Goal: Task Accomplishment & Management: Manage account settings

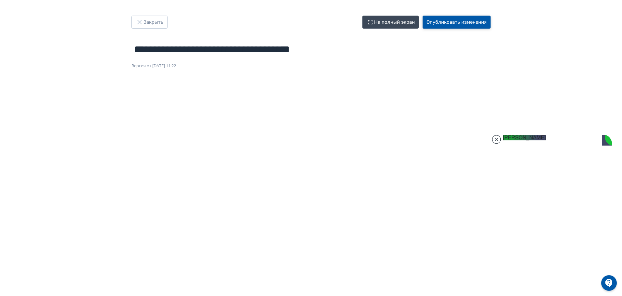
scroll to position [557, 0]
click at [444, 21] on button "Опубликовать изменения" at bounding box center [456, 22] width 68 height 13
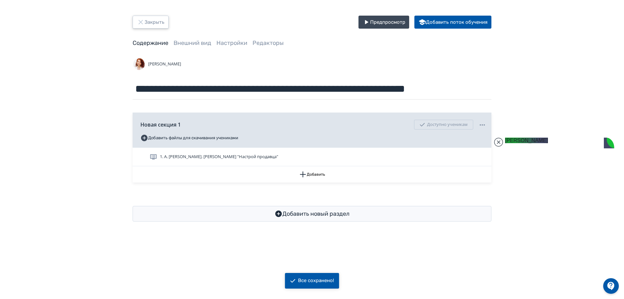
click at [144, 21] on icon "button" at bounding box center [141, 22] width 8 height 8
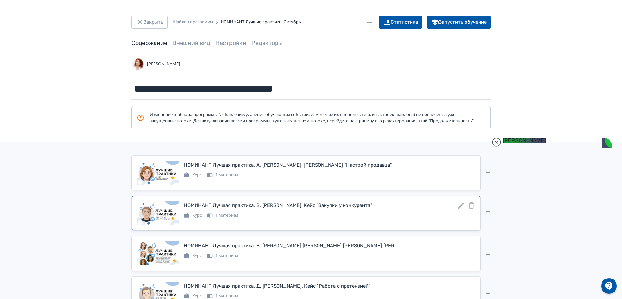
click at [461, 209] on icon at bounding box center [461, 206] width 6 height 6
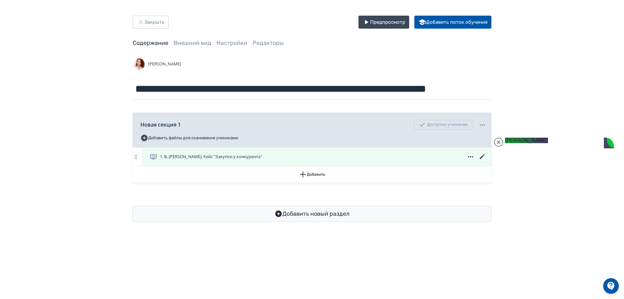
click at [482, 157] on icon at bounding box center [482, 156] width 5 height 5
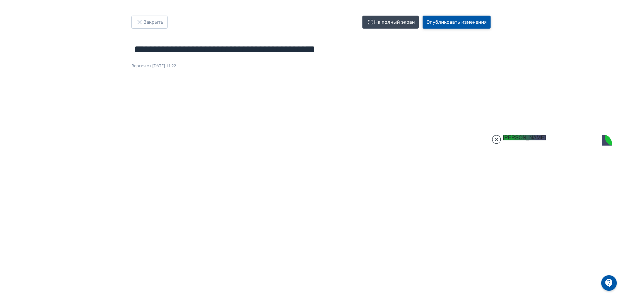
click at [461, 24] on button "Опубликовать изменения" at bounding box center [456, 22] width 68 height 13
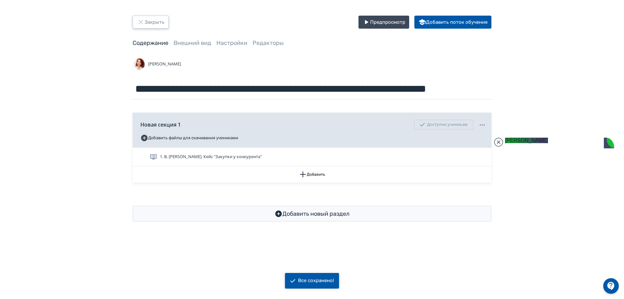
click at [151, 27] on button "Закрыть" at bounding box center [151, 22] width 36 height 13
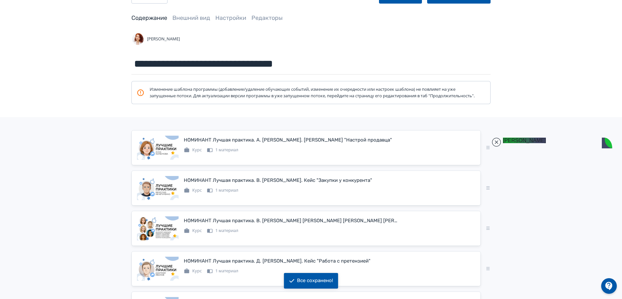
scroll to position [65, 0]
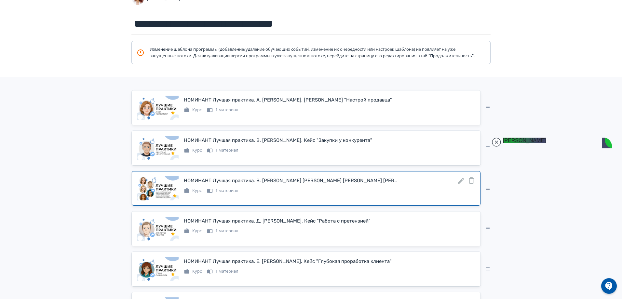
click at [460, 185] on icon at bounding box center [461, 181] width 8 height 8
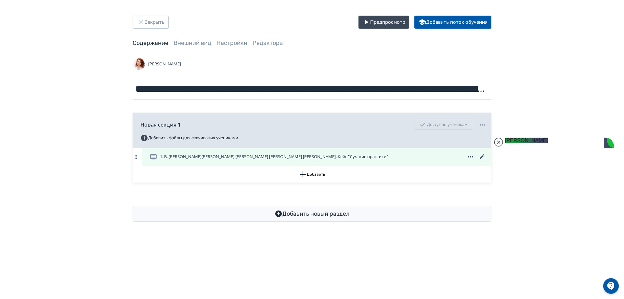
click at [481, 156] on icon at bounding box center [482, 157] width 8 height 8
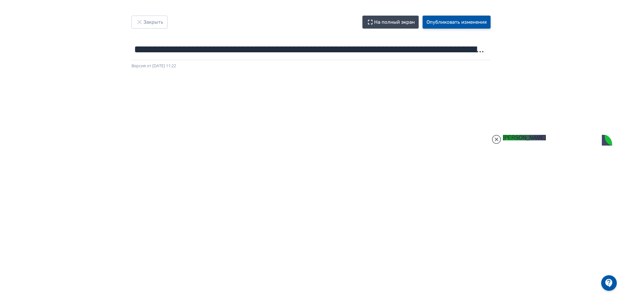
click at [446, 23] on button "Опубликовать изменения" at bounding box center [456, 22] width 68 height 13
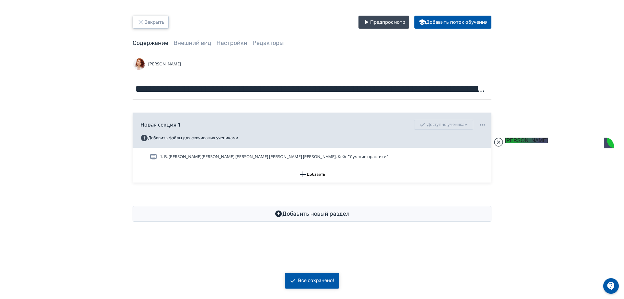
click at [146, 19] on button "Закрыть" at bounding box center [151, 22] width 36 height 13
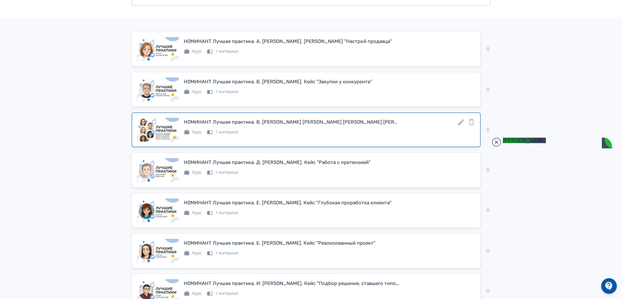
scroll to position [163, 0]
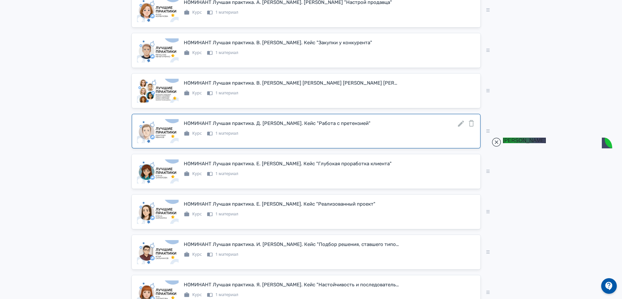
click at [460, 127] on icon at bounding box center [461, 124] width 6 height 6
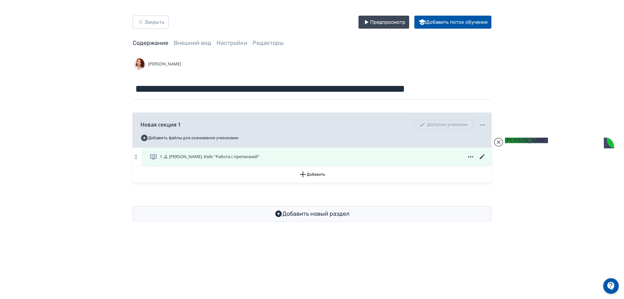
click at [480, 157] on icon at bounding box center [482, 157] width 8 height 8
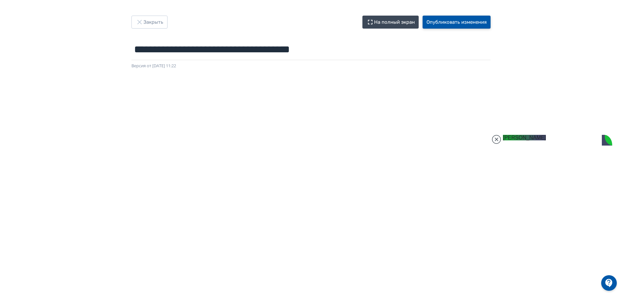
click at [444, 23] on button "Опубликовать изменения" at bounding box center [456, 22] width 68 height 13
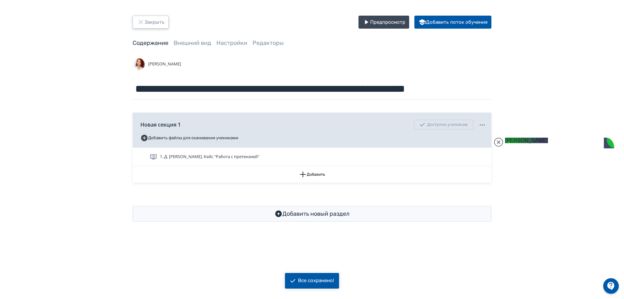
click at [146, 20] on button "Закрыть" at bounding box center [151, 22] width 36 height 13
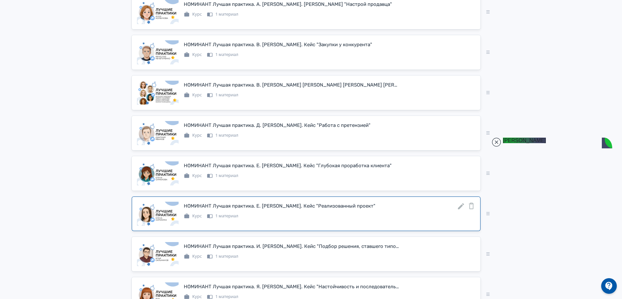
scroll to position [195, 0]
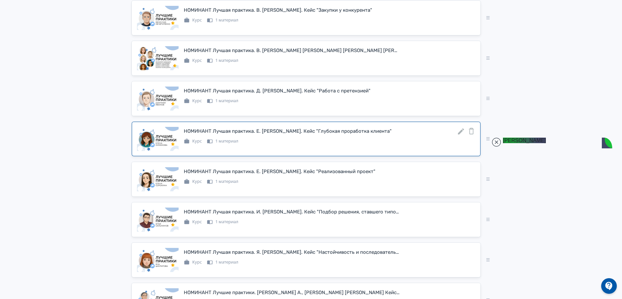
click at [459, 135] on icon at bounding box center [461, 131] width 6 height 6
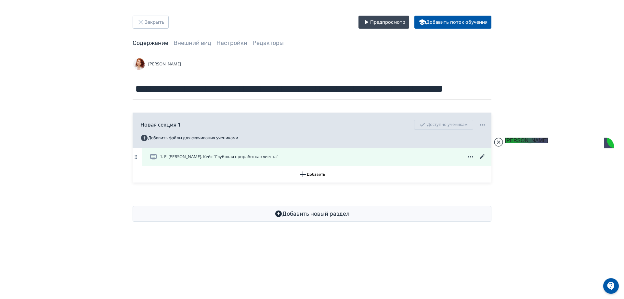
click at [482, 156] on icon at bounding box center [482, 156] width 5 height 5
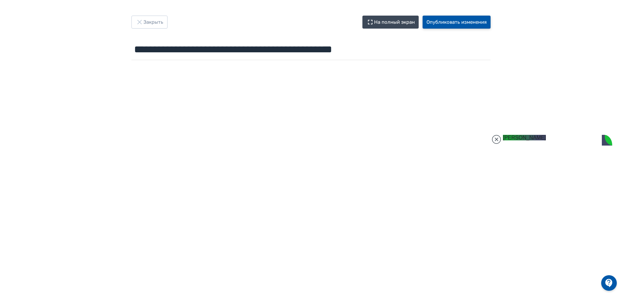
click at [457, 22] on button "Опубликовать изменения" at bounding box center [456, 22] width 68 height 13
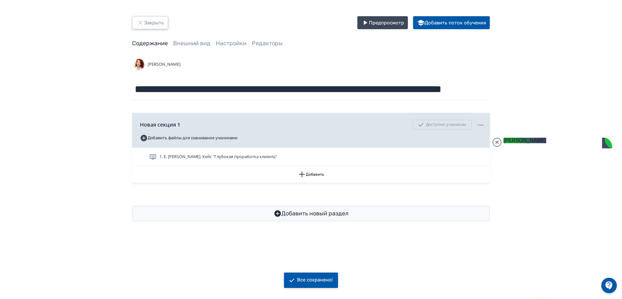
scroll to position [631, 0]
click at [145, 20] on button "Закрыть" at bounding box center [151, 22] width 36 height 13
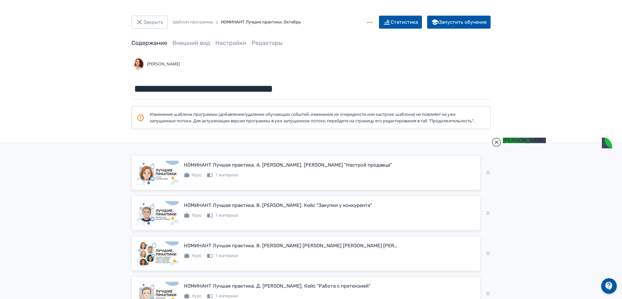
drag, startPoint x: 565, startPoint y: 271, endPoint x: 504, endPoint y: 270, distance: 61.4
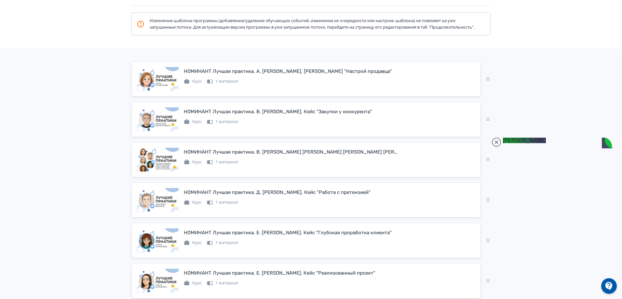
scroll to position [98, 0]
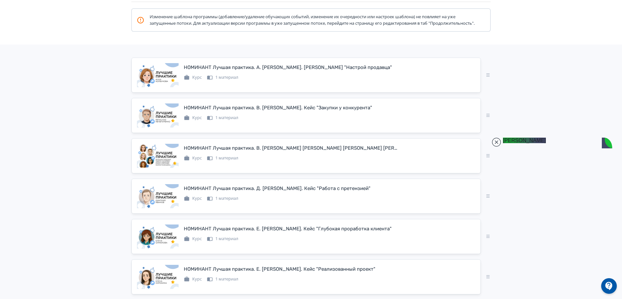
type textarea "*"
type textarea "**********"
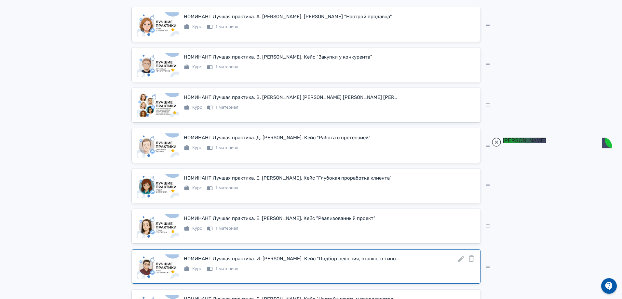
scroll to position [254, 0]
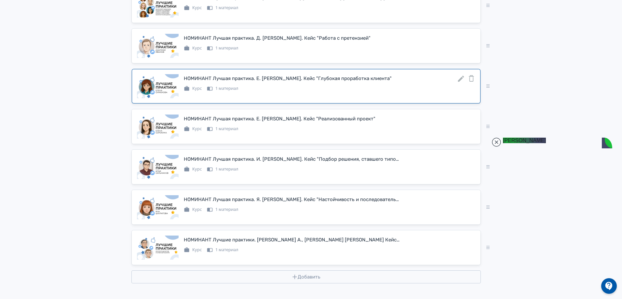
click at [460, 77] on icon at bounding box center [461, 79] width 8 height 8
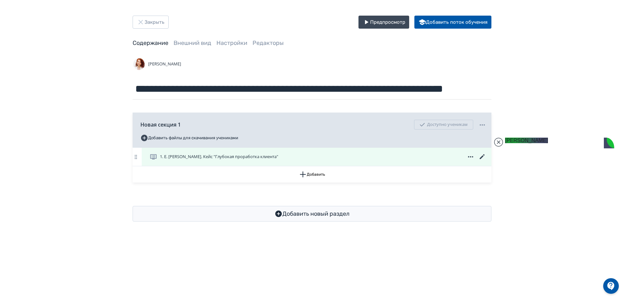
click at [479, 158] on icon at bounding box center [482, 157] width 8 height 8
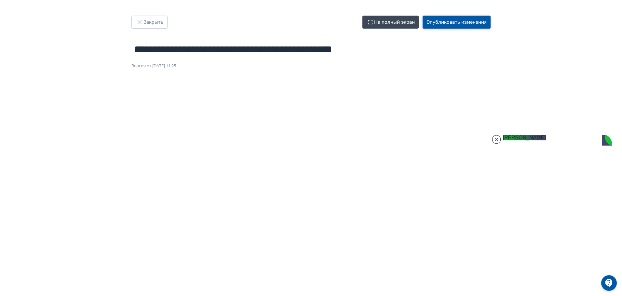
click at [449, 21] on button "Опубликовать изменения" at bounding box center [456, 22] width 68 height 13
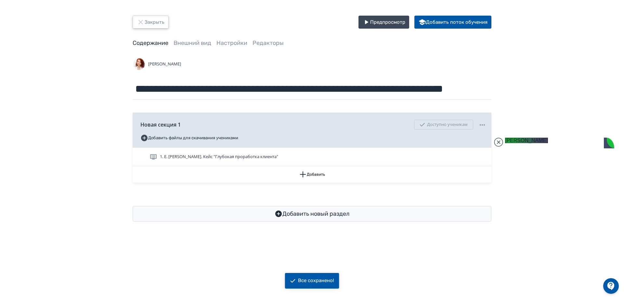
click at [149, 22] on button "Закрыть" at bounding box center [151, 22] width 36 height 13
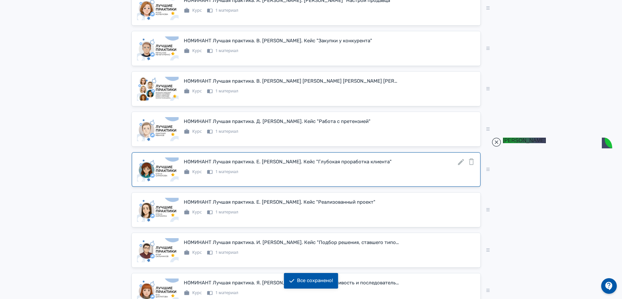
scroll to position [254, 0]
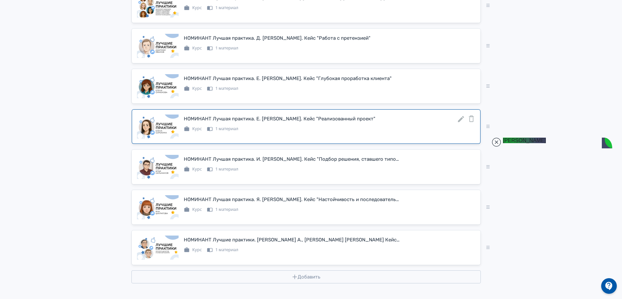
click at [460, 118] on icon at bounding box center [461, 119] width 8 height 8
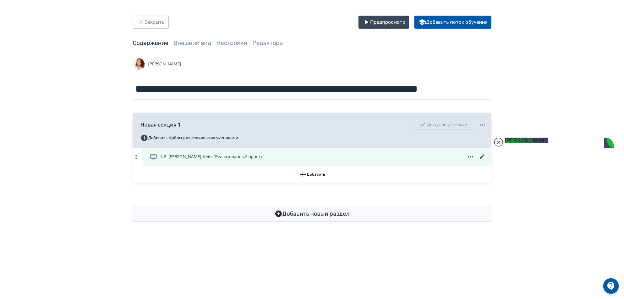
click at [484, 157] on icon at bounding box center [482, 157] width 8 height 8
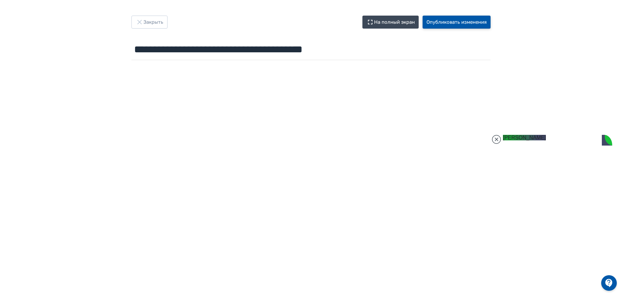
click at [441, 23] on button "Опубликовать изменения" at bounding box center [456, 22] width 68 height 13
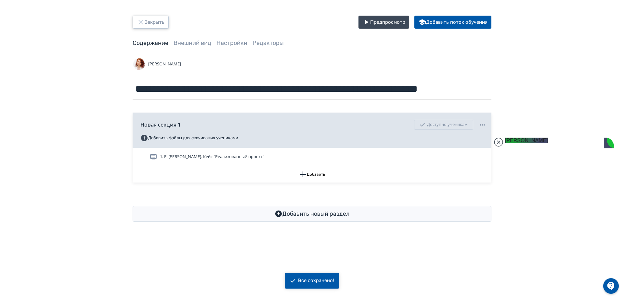
click at [149, 20] on button "Закрыть" at bounding box center [151, 22] width 36 height 13
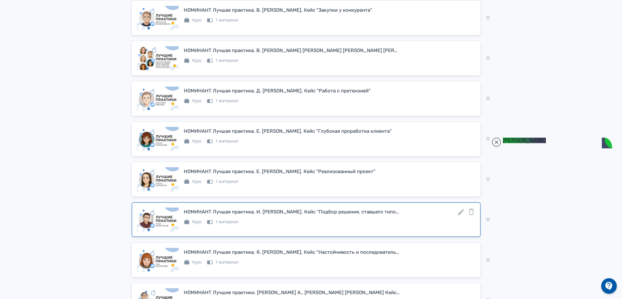
scroll to position [254, 0]
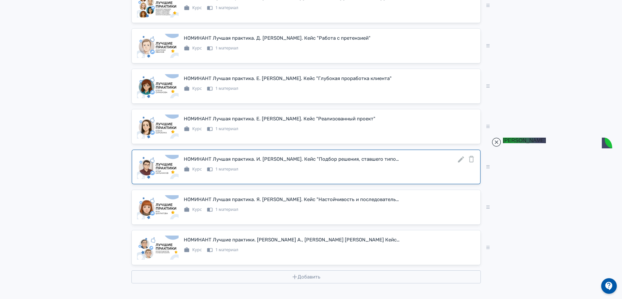
click at [461, 162] on icon at bounding box center [461, 159] width 8 height 8
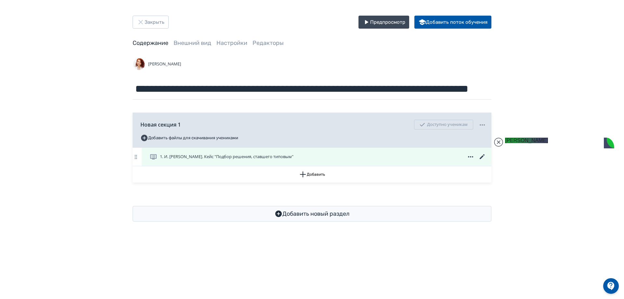
click at [483, 153] on icon at bounding box center [482, 157] width 8 height 8
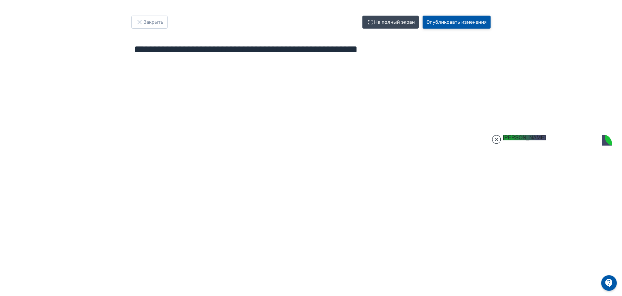
click at [435, 21] on button "Опубликовать изменения" at bounding box center [456, 22] width 68 height 13
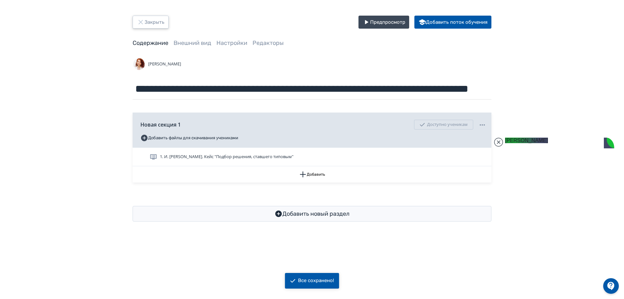
click at [160, 24] on button "Закрыть" at bounding box center [151, 22] width 36 height 13
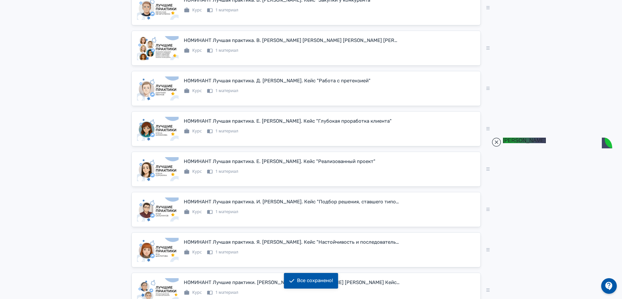
scroll to position [254, 0]
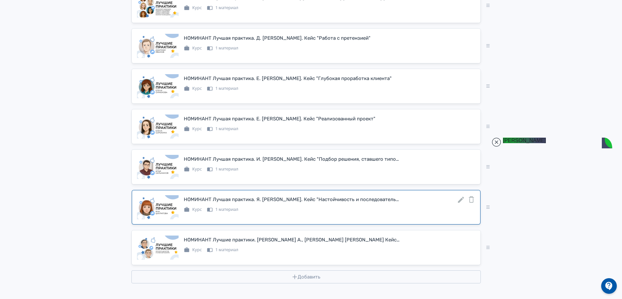
click at [461, 200] on icon at bounding box center [461, 200] width 6 height 6
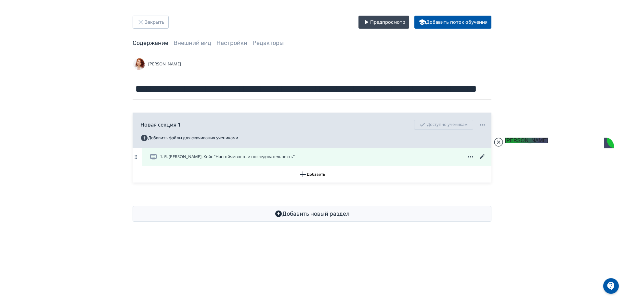
click at [481, 157] on icon at bounding box center [482, 157] width 8 height 8
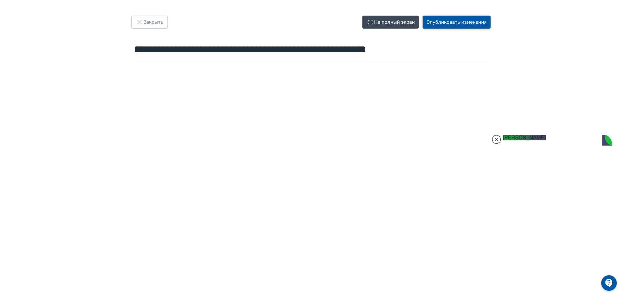
click at [457, 23] on button "Опубликовать изменения" at bounding box center [456, 22] width 68 height 13
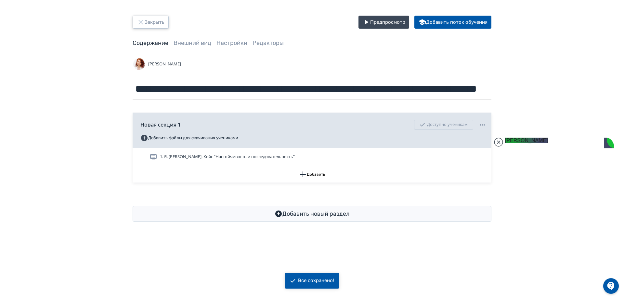
click at [141, 26] on button "Закрыть" at bounding box center [151, 22] width 36 height 13
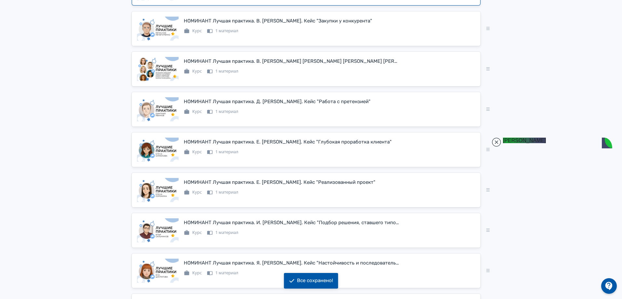
scroll to position [254, 0]
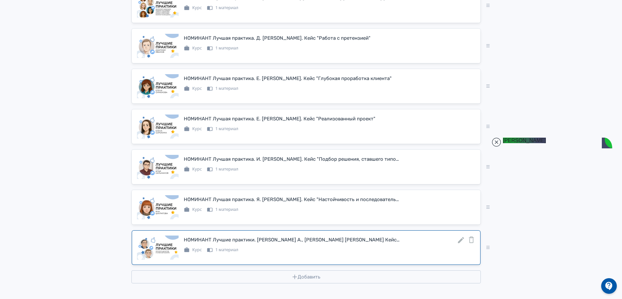
click at [461, 241] on icon at bounding box center [461, 240] width 8 height 8
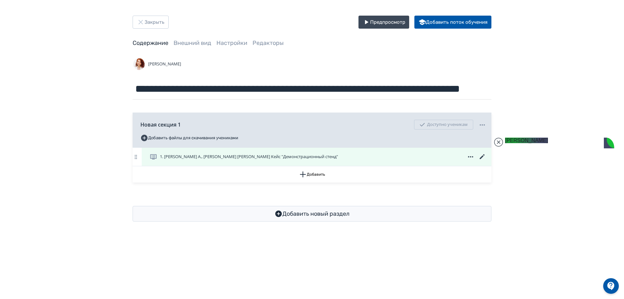
click at [482, 155] on icon at bounding box center [482, 157] width 8 height 8
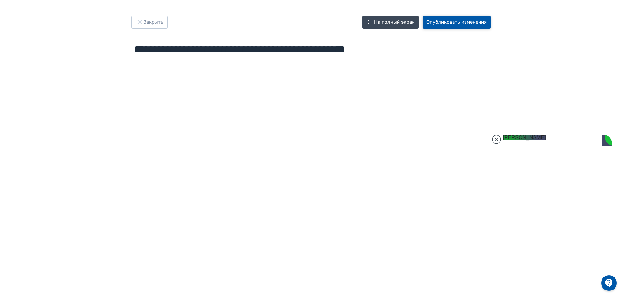
click at [448, 20] on button "Опубликовать изменения" at bounding box center [456, 22] width 68 height 13
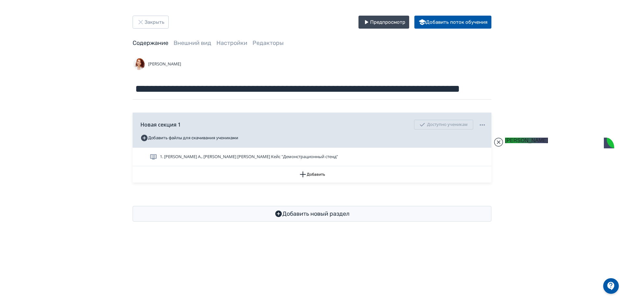
click at [557, 55] on div "**********" at bounding box center [312, 118] width 624 height 237
click at [156, 22] on button "Закрыть" at bounding box center [151, 22] width 36 height 13
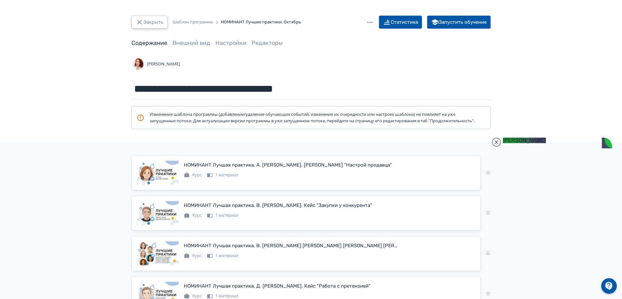
click at [159, 19] on button "Закрыть" at bounding box center [149, 22] width 36 height 13
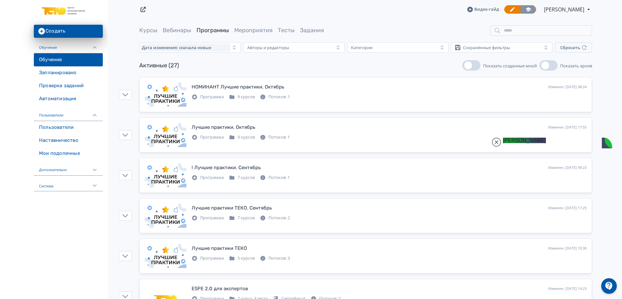
click at [526, 10] on icon at bounding box center [527, 9] width 5 height 4
